Goal: Task Accomplishment & Management: Use online tool/utility

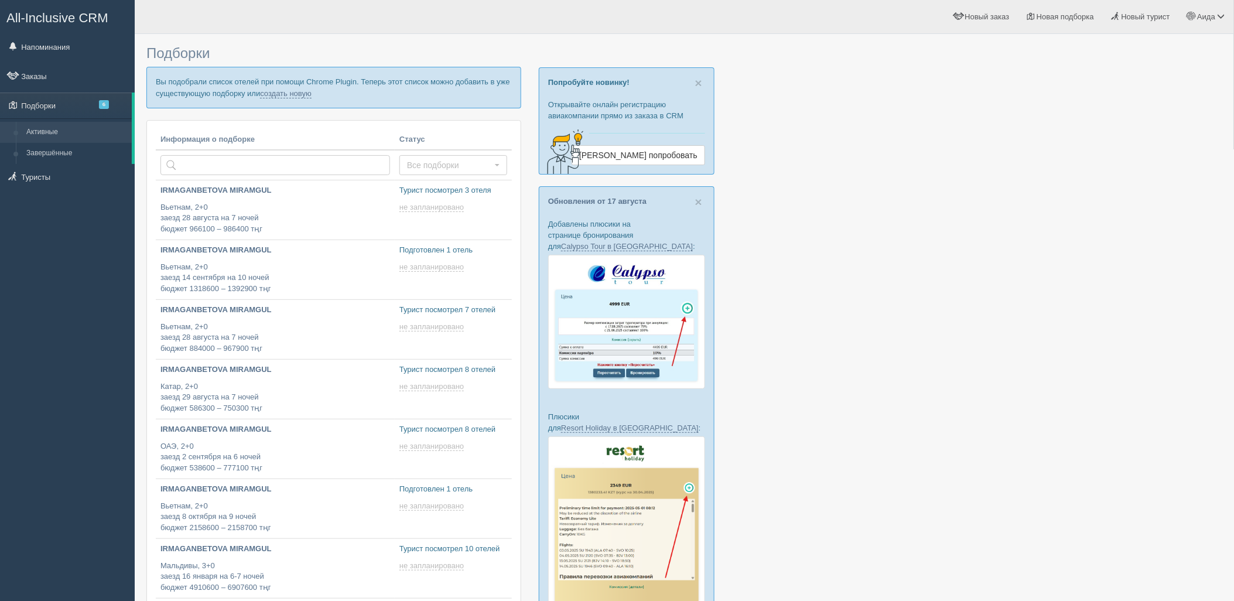
click at [276, 86] on p "Вы подобрали список отелей при помощи Chrome Plugin. Теперь этот список можно д…" at bounding box center [333, 87] width 375 height 41
click at [282, 93] on link "создать новую" at bounding box center [286, 93] width 52 height 9
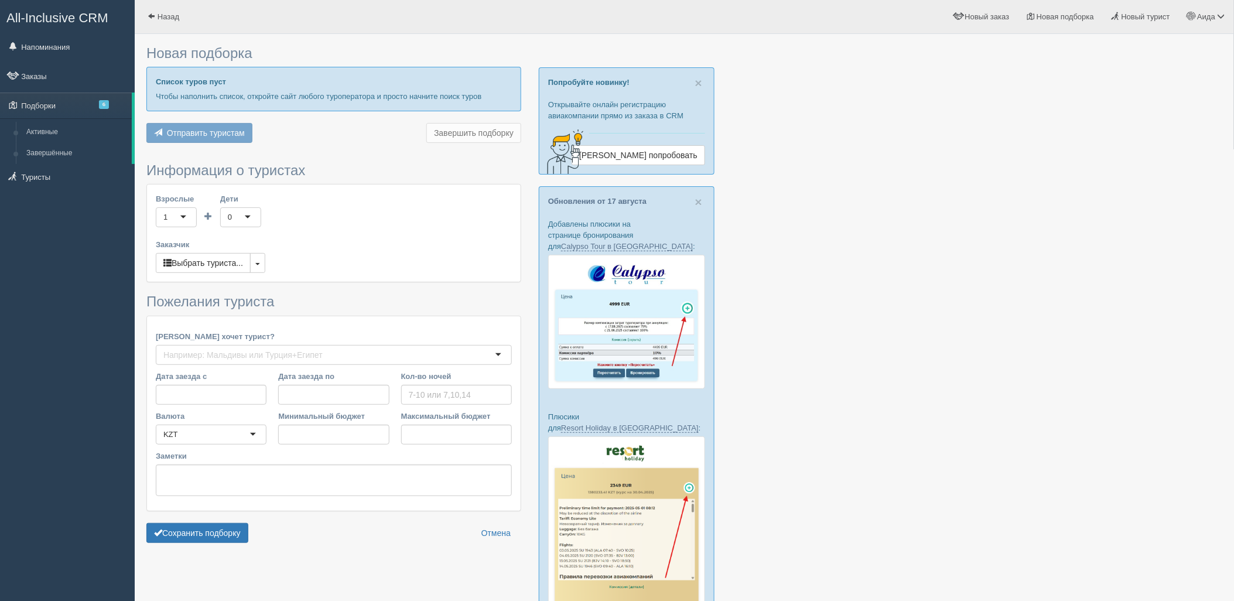
type input "7"
type input "1109100"
type input "1443000"
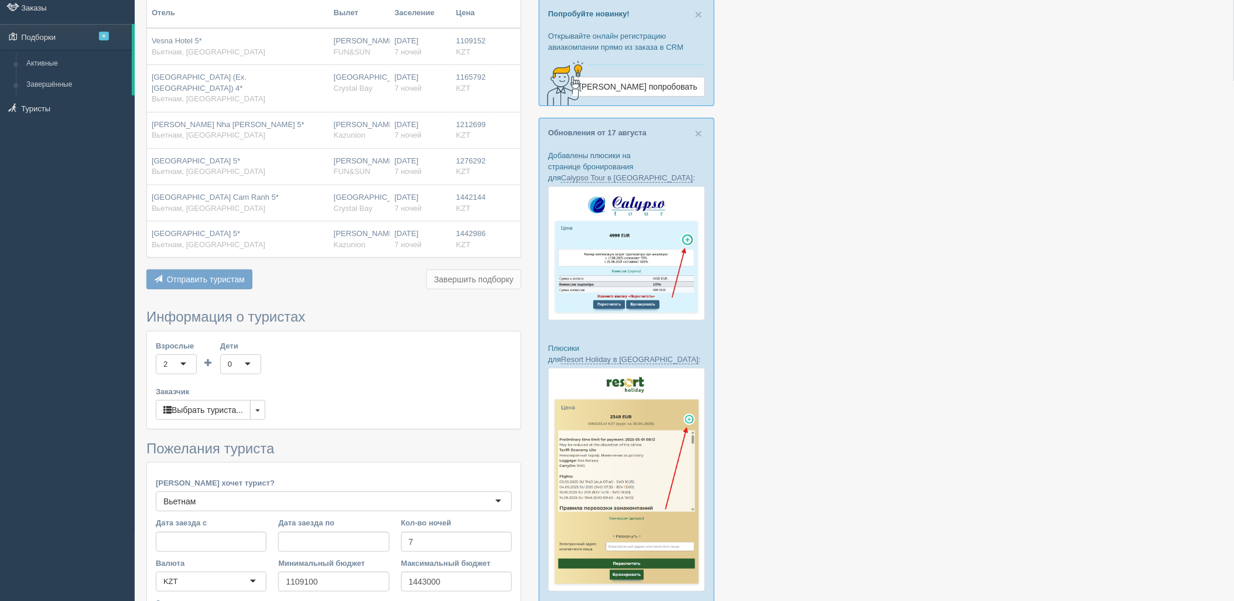
scroll to position [189, 0]
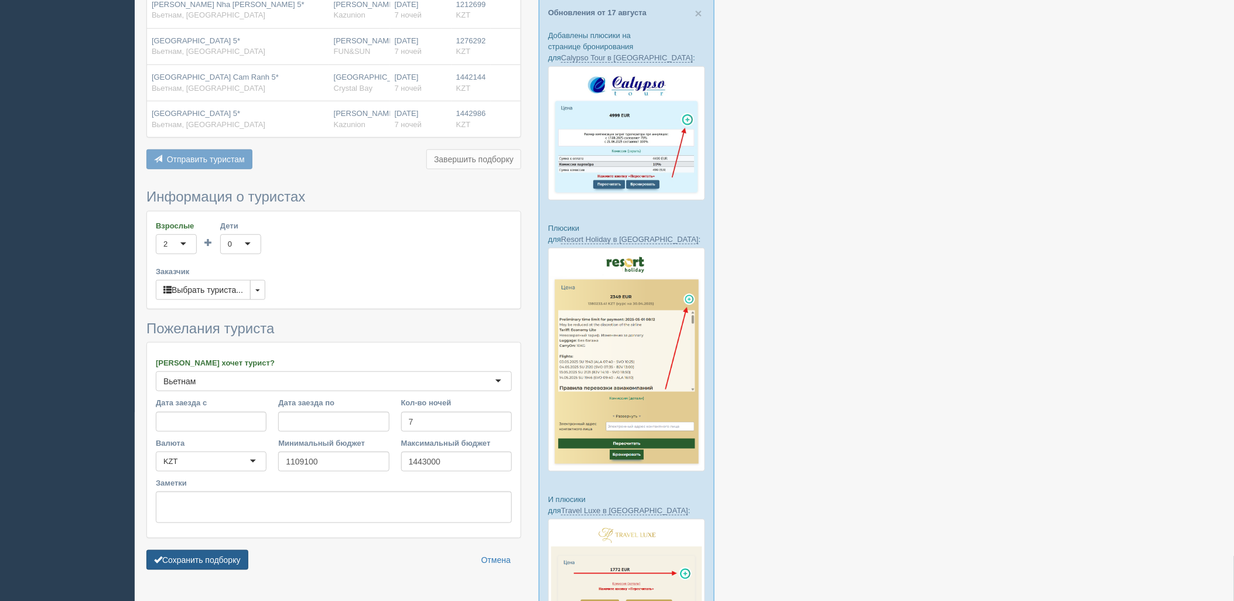
click at [221, 553] on button "Сохранить подборку" at bounding box center [197, 560] width 102 height 20
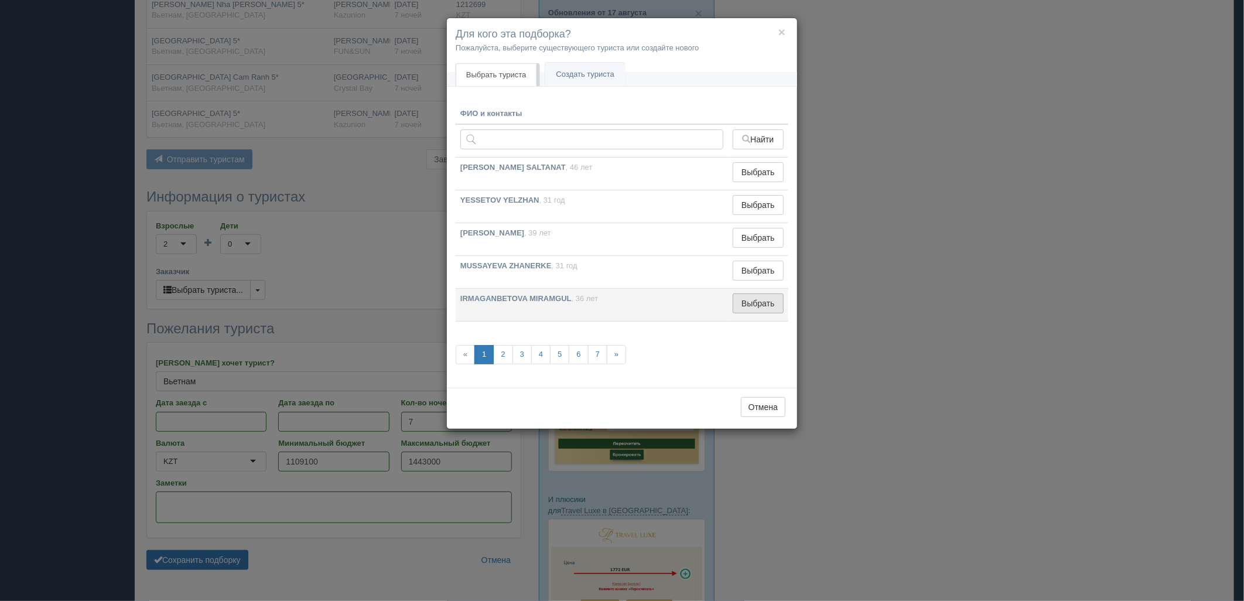
click at [745, 313] on td "Выбрать Выбран" at bounding box center [758, 305] width 60 height 33
click at [746, 310] on button "Выбрать" at bounding box center [758, 303] width 51 height 20
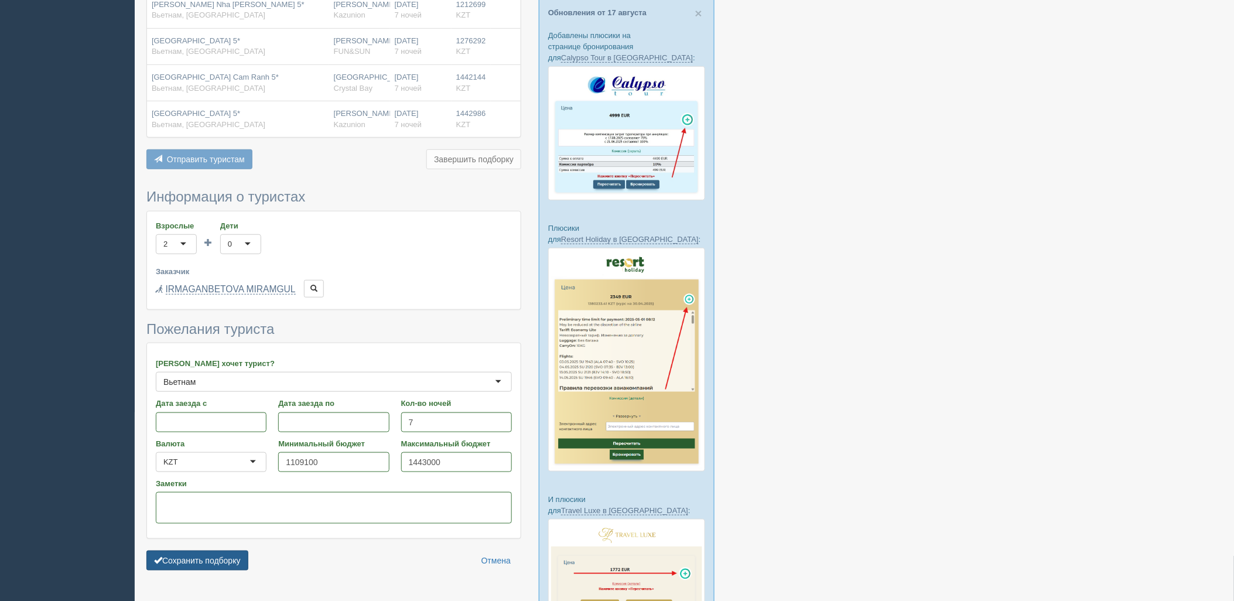
click at [238, 550] on button "Сохранить подборку" at bounding box center [197, 560] width 102 height 20
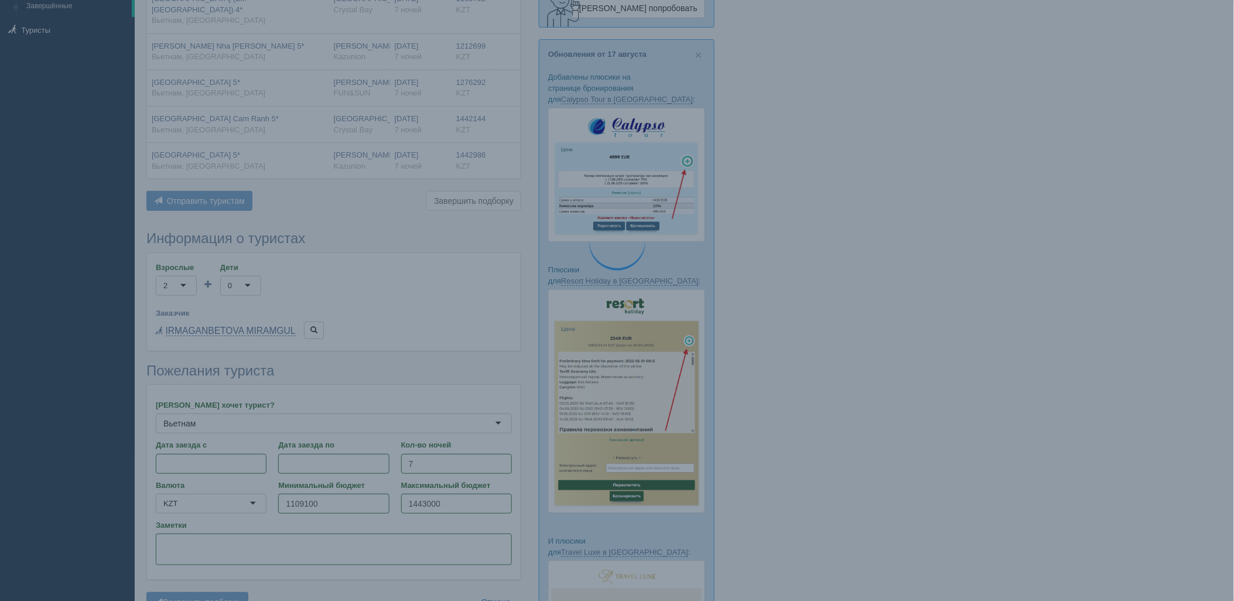
scroll to position [124, 0]
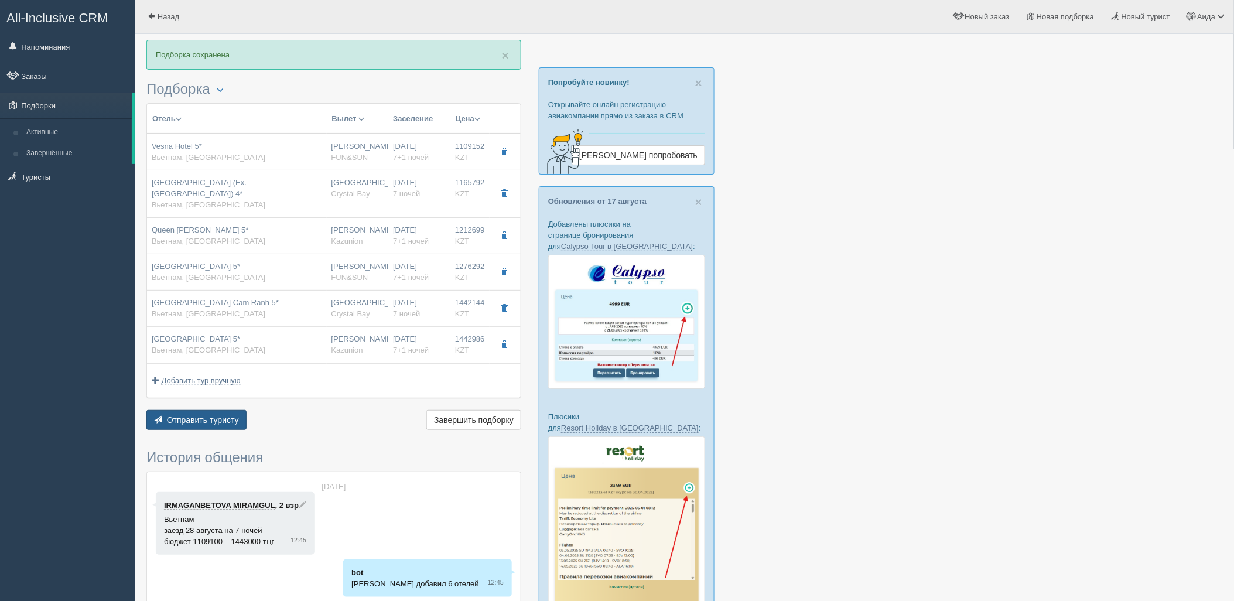
click at [220, 415] on span "Отправить туристу" at bounding box center [203, 419] width 72 height 9
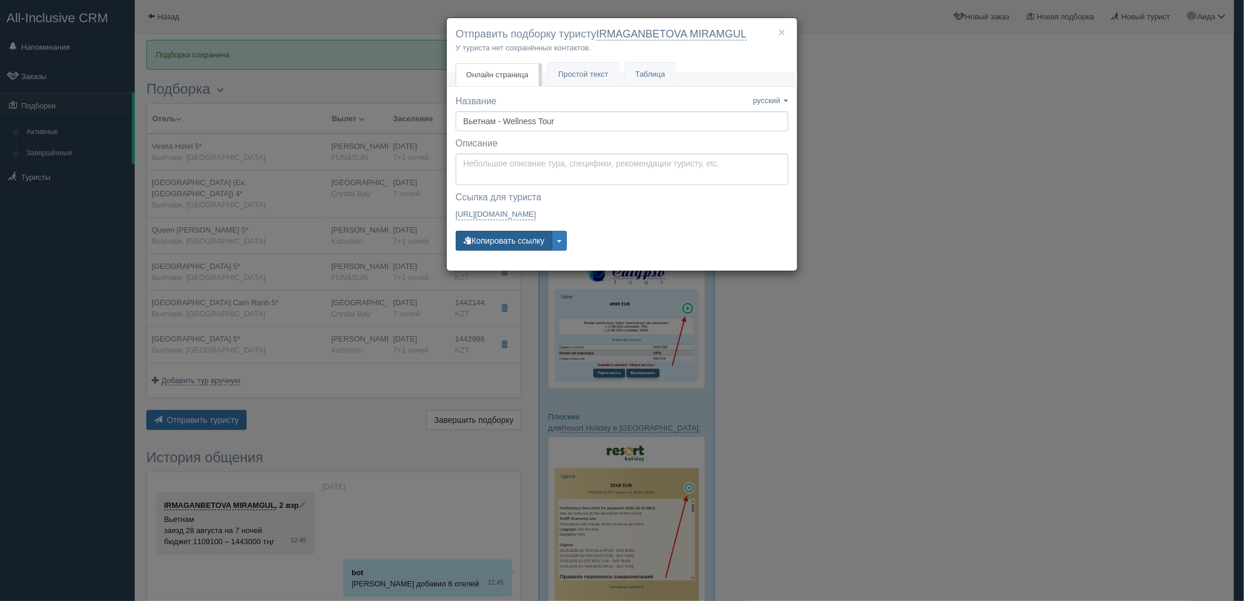
click at [527, 237] on button "Копировать ссылку" at bounding box center [504, 241] width 97 height 20
